Goal: Task Accomplishment & Management: Use online tool/utility

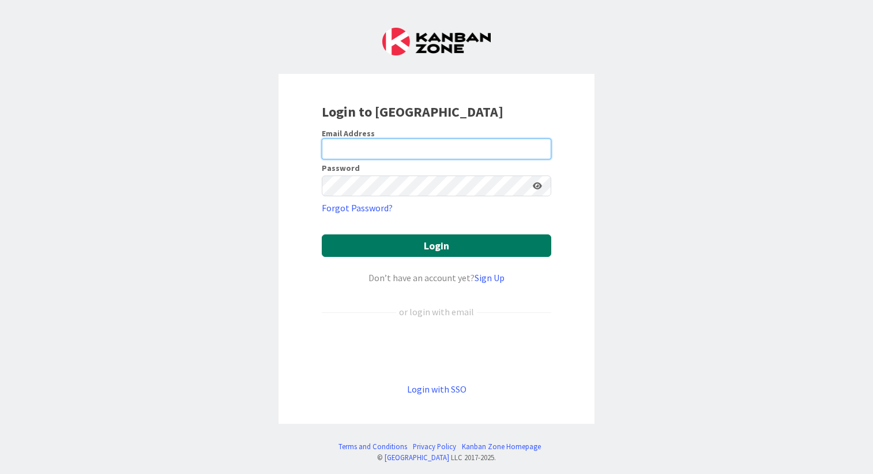
type input "[EMAIL_ADDRESS][PERSON_NAME][DOMAIN_NAME]"
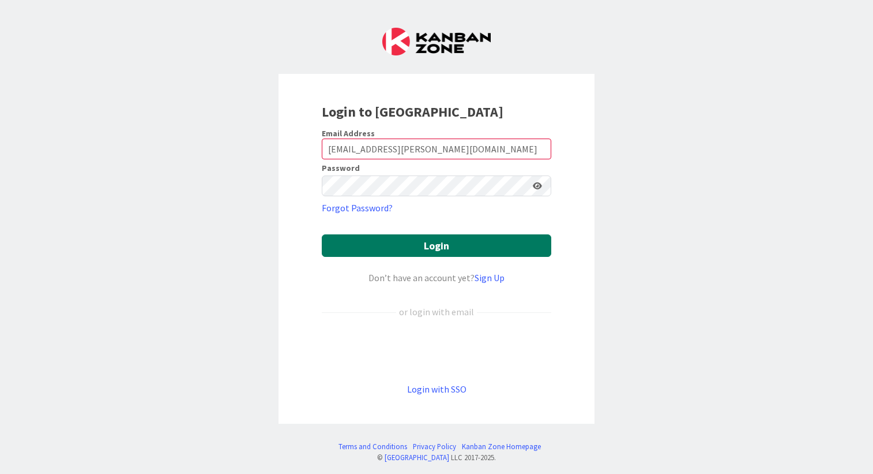
click at [420, 245] on button "Login" at bounding box center [437, 245] width 230 height 22
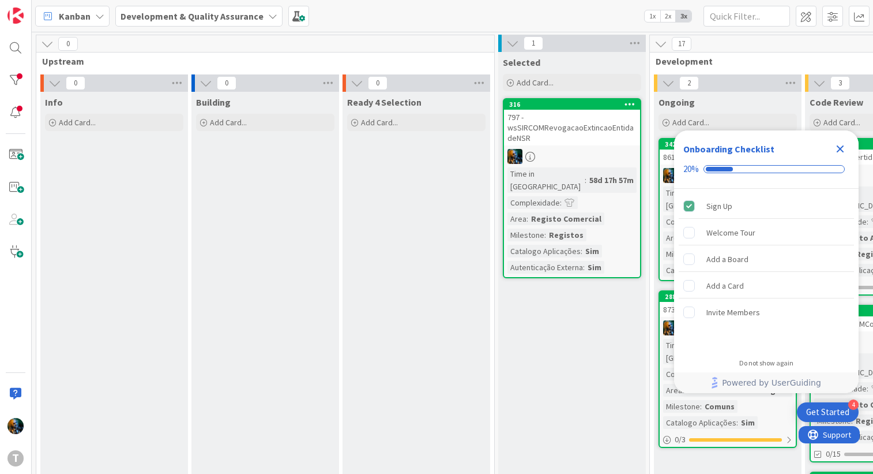
click at [837, 151] on icon "Close Checklist" at bounding box center [840, 148] width 7 height 7
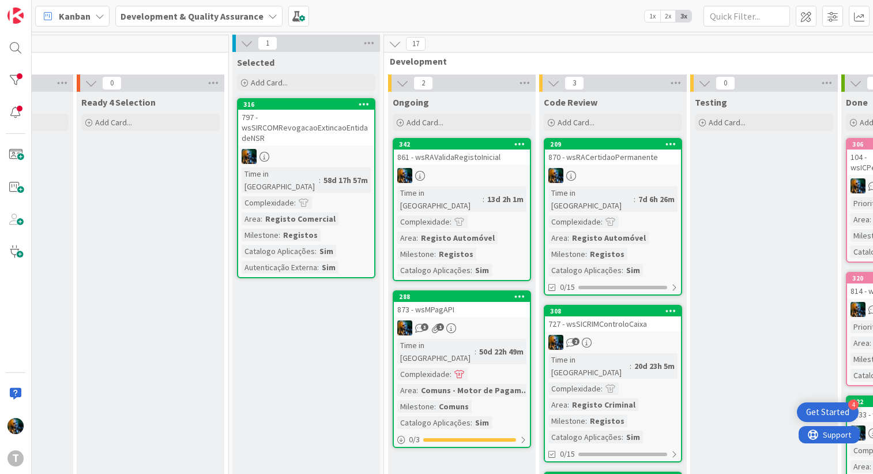
scroll to position [0, 265]
